Goal: Task Accomplishment & Management: Manage account settings

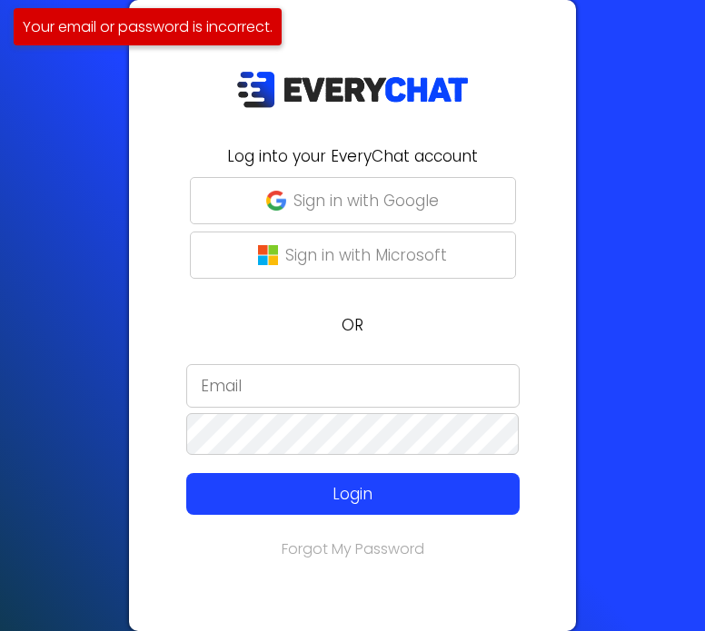
type input "yelmazon"
click at [385, 551] on link "Forgot My Password" at bounding box center [353, 549] width 143 height 21
type input "yelmazon"
click at [273, 397] on input "yelmazon" at bounding box center [352, 386] width 333 height 44
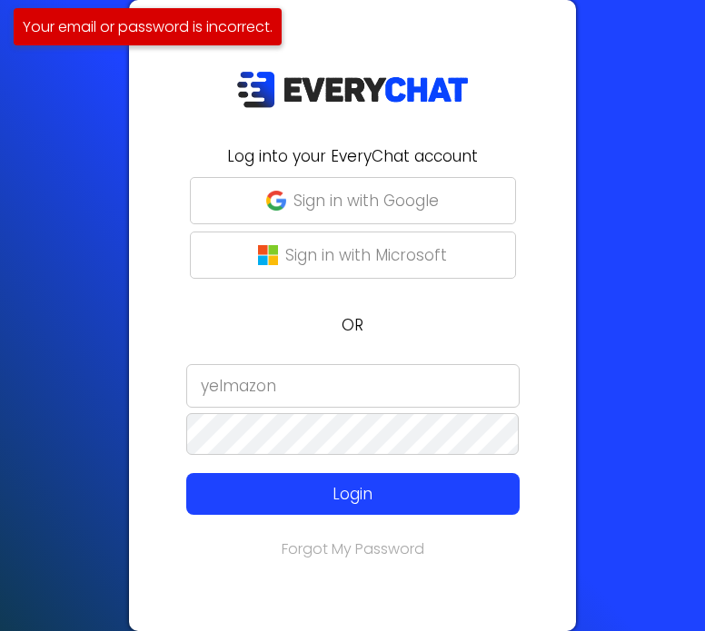
click at [273, 397] on input "yelmazon" at bounding box center [352, 386] width 333 height 44
paste input "LNIFLV"
type input "LNIFLV"
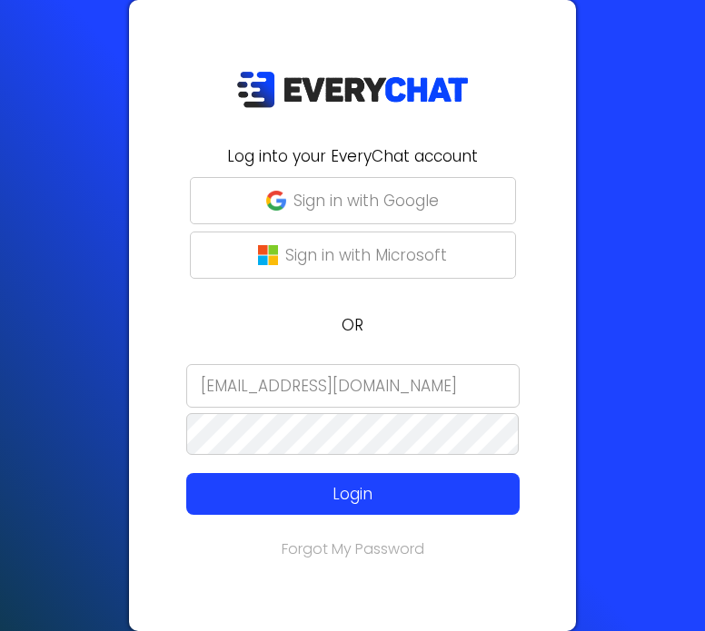
type input "[EMAIL_ADDRESS][DOMAIN_NAME]"
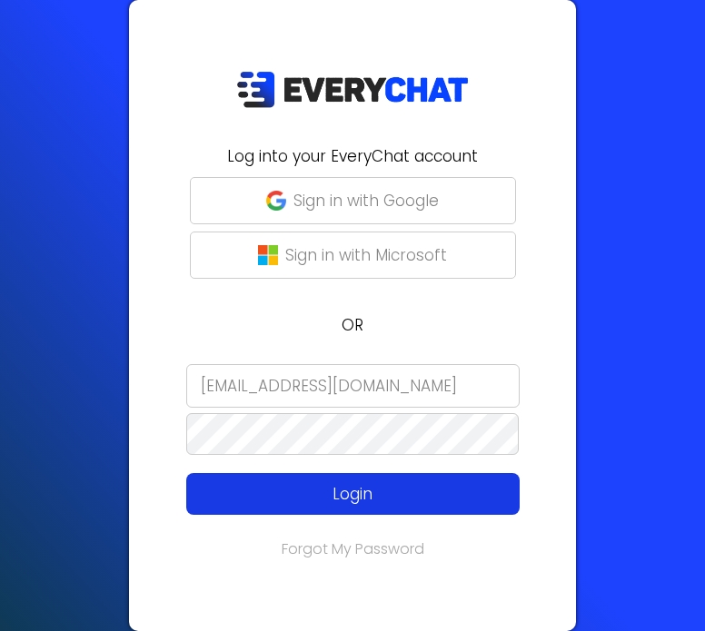
click at [238, 484] on p "Login" at bounding box center [353, 494] width 266 height 24
